Goal: Find specific fact: Find specific fact

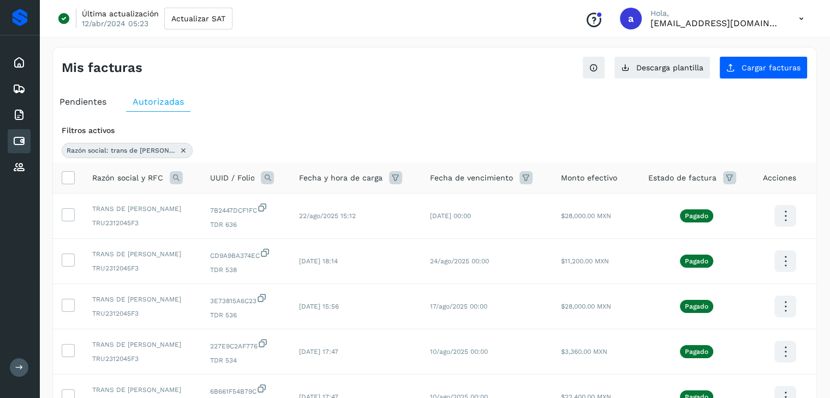
click at [179, 148] on icon at bounding box center [183, 150] width 9 height 9
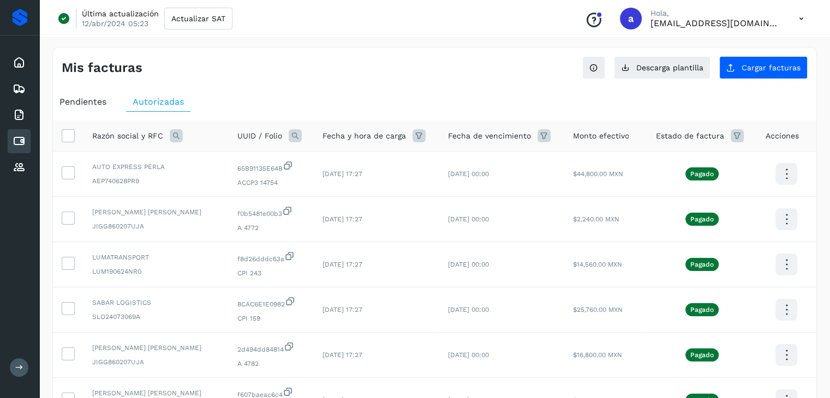
click at [413, 138] on icon at bounding box center [419, 135] width 13 height 13
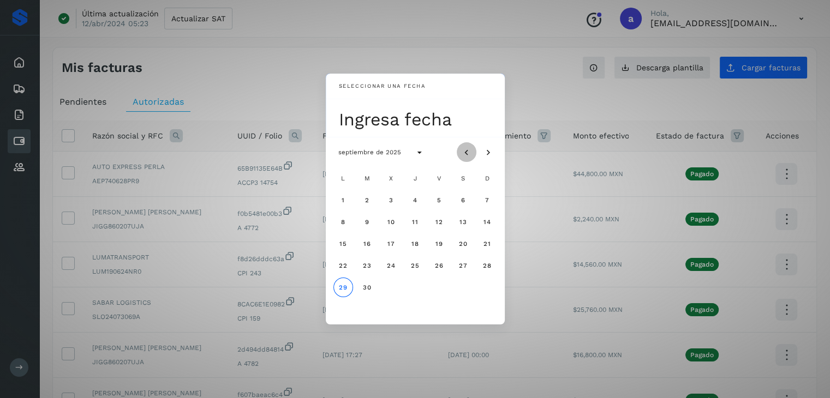
click at [467, 153] on icon "Mes anterior" at bounding box center [466, 152] width 11 height 11
click at [485, 205] on button "1" at bounding box center [488, 200] width 20 height 20
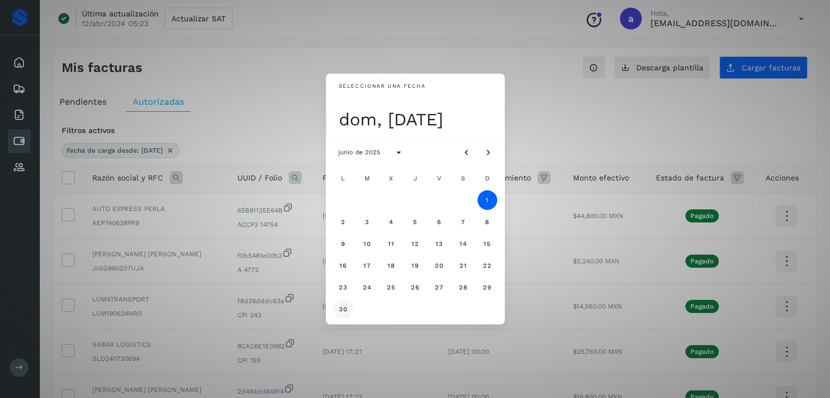
click at [347, 313] on span "30" at bounding box center [342, 310] width 9 height 8
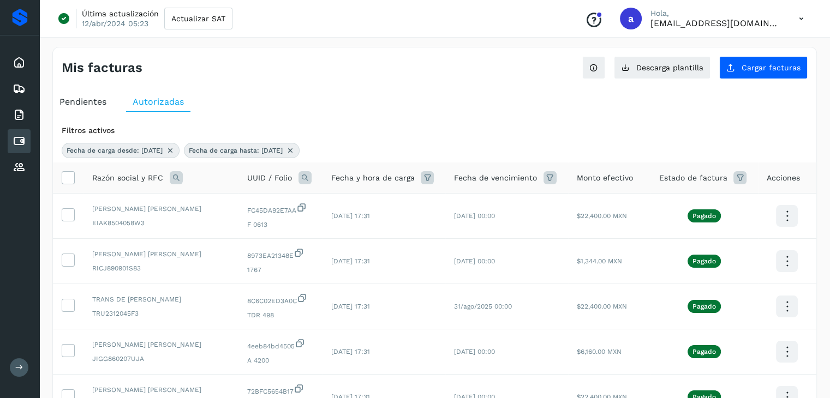
click at [347, 313] on td "[DATE] 17:31" at bounding box center [383, 306] width 123 height 45
drag, startPoint x: 93, startPoint y: 254, endPoint x: 191, endPoint y: 251, distance: 98.3
click at [191, 251] on span "[PERSON_NAME] [PERSON_NAME]" at bounding box center [161, 254] width 138 height 10
copy span "[PERSON_NAME] [PERSON_NAME]"
drag, startPoint x: 92, startPoint y: 206, endPoint x: 192, endPoint y: 205, distance: 99.9
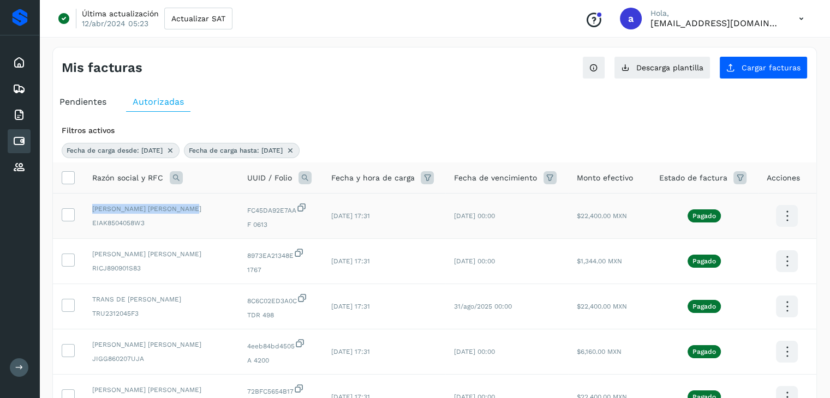
click at [192, 205] on span "[PERSON_NAME] [PERSON_NAME]" at bounding box center [161, 209] width 138 height 10
drag, startPoint x: 92, startPoint y: 209, endPoint x: 195, endPoint y: 207, distance: 103.7
click at [195, 207] on span "[PERSON_NAME] [PERSON_NAME]" at bounding box center [161, 209] width 138 height 10
copy span "[PERSON_NAME] [PERSON_NAME]"
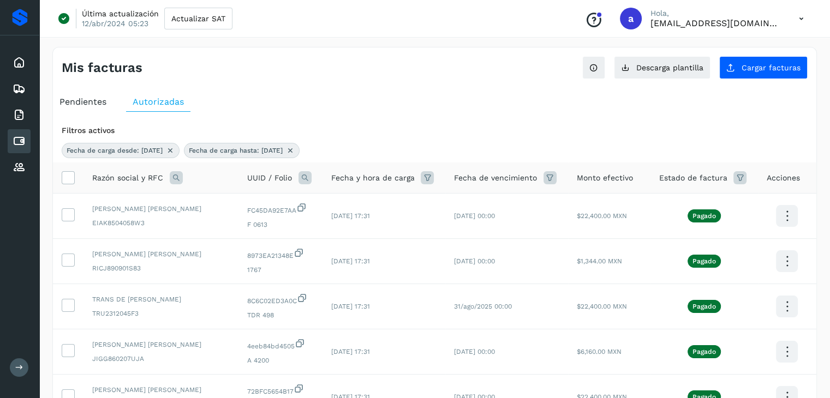
click at [362, 106] on ul "Pendientes Autorizadas" at bounding box center [435, 102] width 764 height 20
